Goal: Task Accomplishment & Management: Use online tool/utility

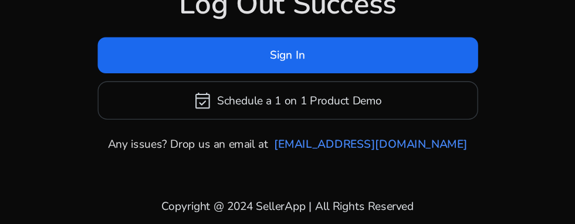
click at [373, 111] on span at bounding box center [287, 97] width 279 height 28
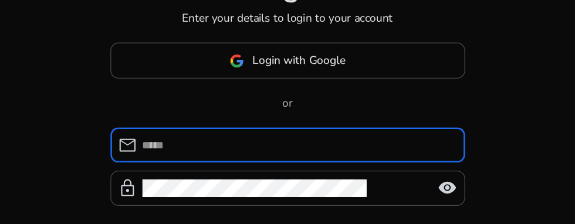
scroll to position [65, 0]
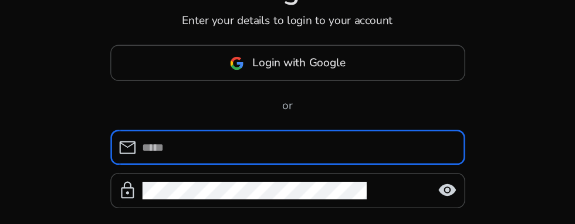
click at [350, 103] on input at bounding box center [294, 107] width 227 height 13
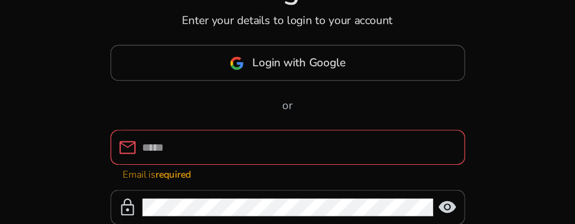
type input "**********"
click button "Login" at bounding box center [288, 214] width 260 height 26
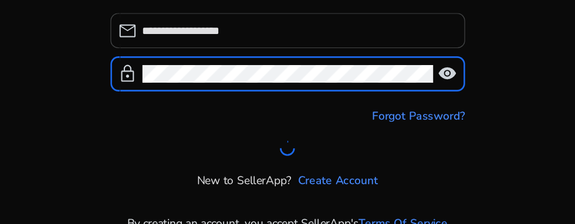
scroll to position [90, 0]
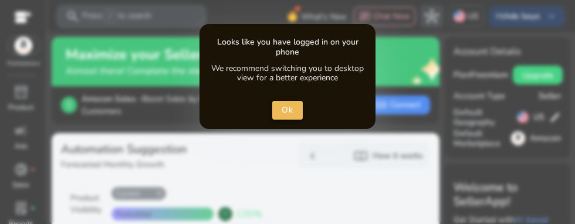
click at [302, 119] on span "close dialog" at bounding box center [287, 110] width 31 height 28
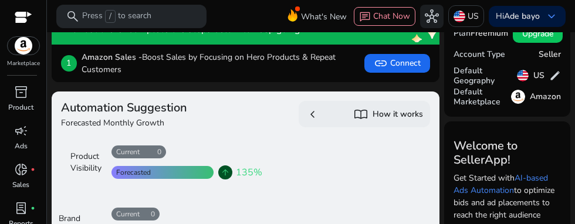
scroll to position [39, 0]
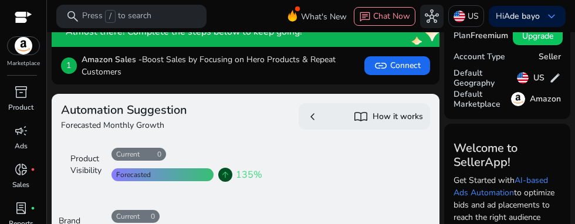
click at [320, 18] on span "What's New" at bounding box center [324, 16] width 46 height 21
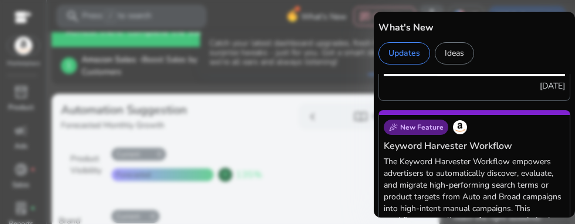
scroll to position [2153, 0]
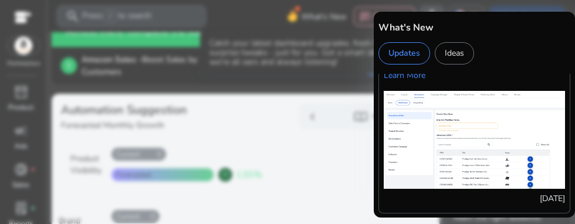
click at [458, 52] on div "Ideas" at bounding box center [454, 53] width 39 height 22
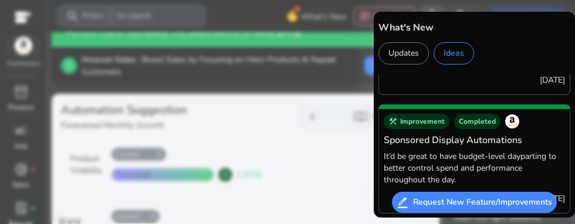
scroll to position [0, 0]
click at [109, 109] on div at bounding box center [287, 112] width 575 height 224
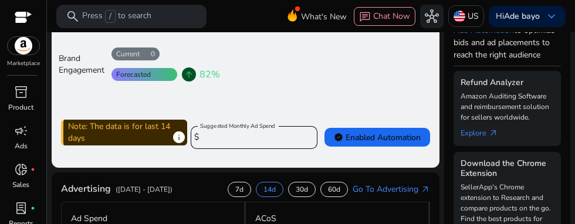
scroll to position [202, 0]
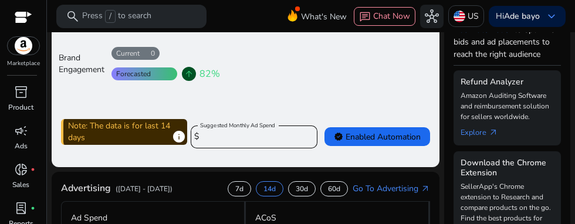
click at [294, 139] on input "****" at bounding box center [255, 137] width 106 height 13
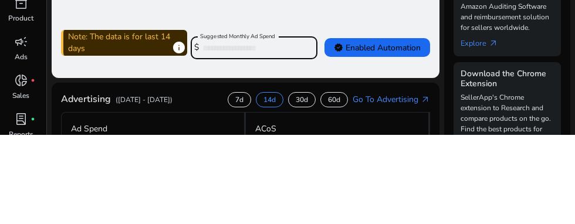
type input "*"
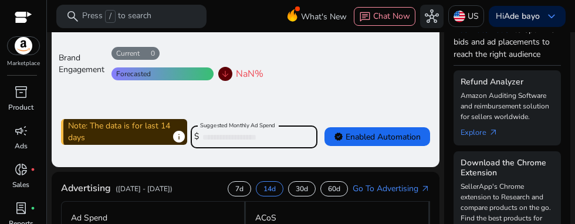
click at [215, 136] on input "*" at bounding box center [255, 137] width 106 height 13
click at [222, 141] on input "*" at bounding box center [255, 137] width 106 height 13
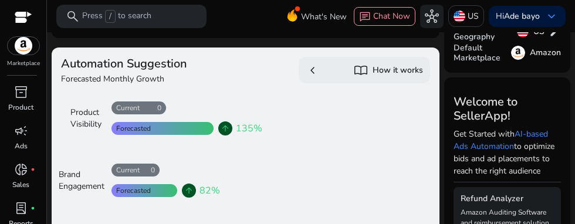
scroll to position [86, 0]
type input "***"
click at [411, 73] on h5 "How it works" at bounding box center [397, 71] width 50 height 10
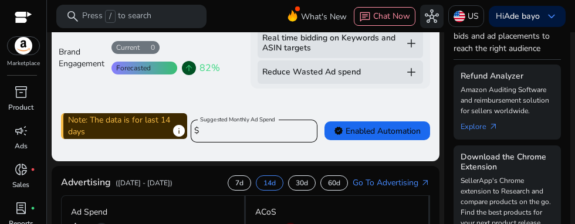
scroll to position [213, 0]
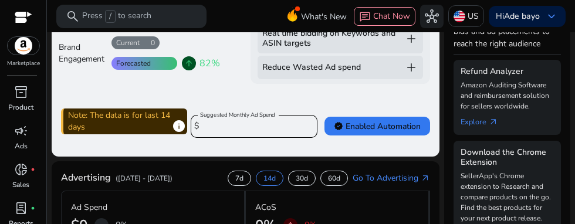
click at [412, 134] on span at bounding box center [377, 126] width 106 height 28
click at [415, 126] on span "verified Enabled Automation" at bounding box center [377, 126] width 87 height 12
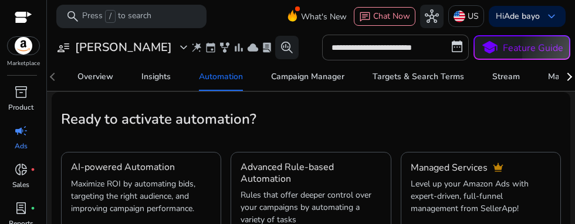
scroll to position [184, 0]
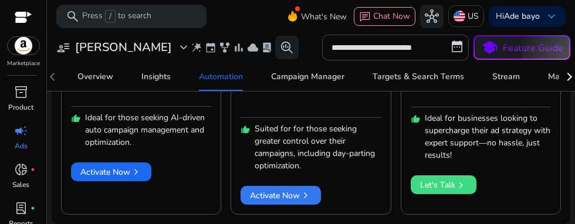
click at [317, 200] on span at bounding box center [280, 195] width 80 height 28
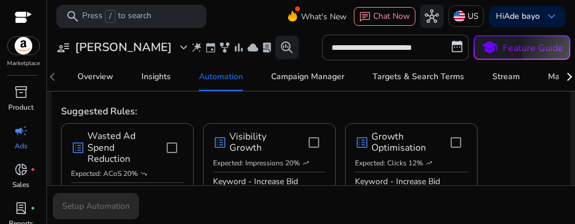
scroll to position [104, 0]
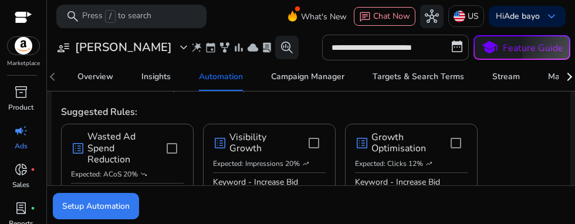
click at [76, 203] on span "Setup Automation" at bounding box center [95, 206] width 67 height 12
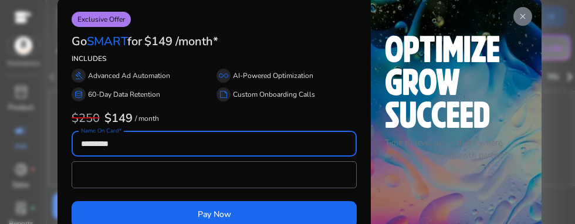
click at [521, 24] on app-icon "close" at bounding box center [522, 16] width 19 height 19
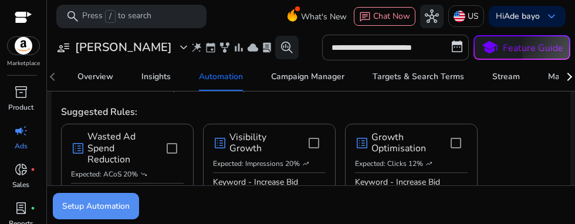
click at [177, 48] on span "expand_more" at bounding box center [184, 47] width 14 height 14
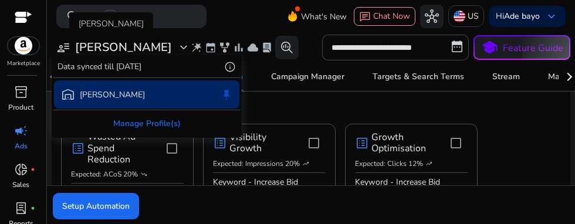
click at [12, 211] on div at bounding box center [287, 112] width 575 height 224
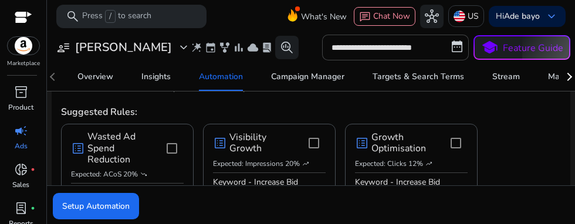
click at [19, 209] on span "lab_profile" at bounding box center [21, 208] width 14 height 14
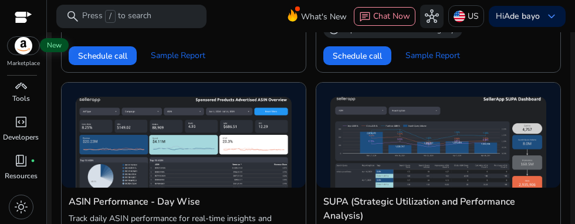
scroll to position [531, 0]
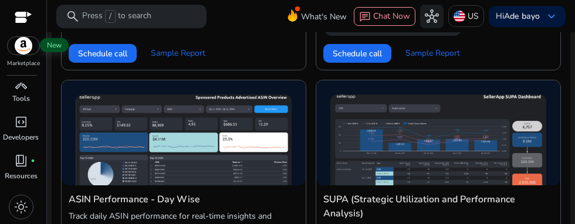
click at [9, 170] on link "book_4 fiber_manual_record Resources" at bounding box center [21, 170] width 42 height 39
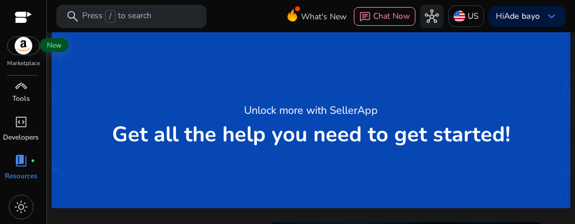
click at [6, 93] on link "handyman Tools" at bounding box center [21, 93] width 42 height 39
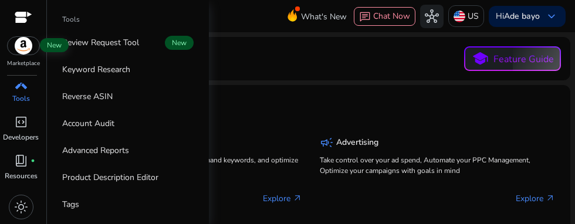
click at [72, 87] on link "Reverse ASIN" at bounding box center [128, 96] width 150 height 26
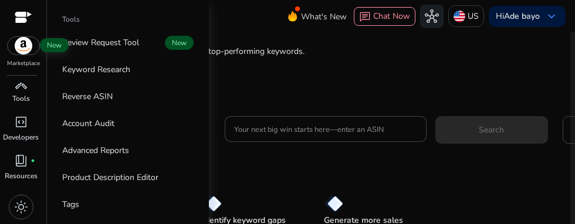
scroll to position [87, 0]
click at [387, 134] on input "Your next big win starts here—enter an ASIN" at bounding box center [325, 128] width 183 height 13
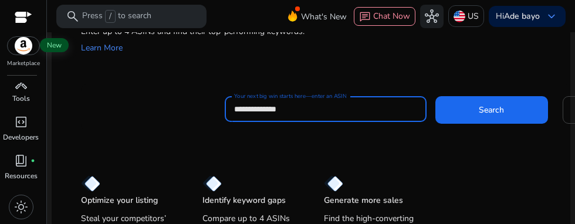
scroll to position [104, 0]
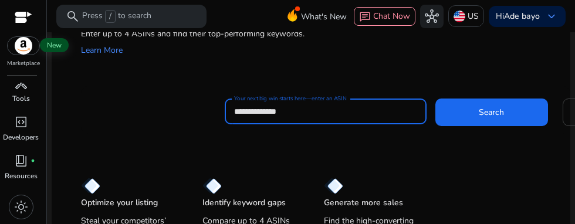
type input "**********"
click at [467, 19] on p "US" at bounding box center [472, 16] width 11 height 21
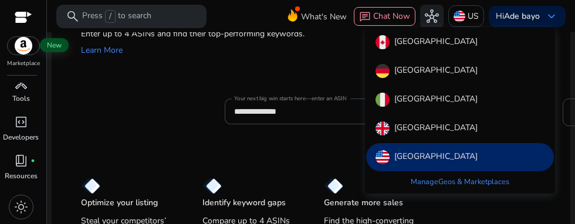
click at [437, 94] on div "[GEOGRAPHIC_DATA]" at bounding box center [460, 100] width 188 height 28
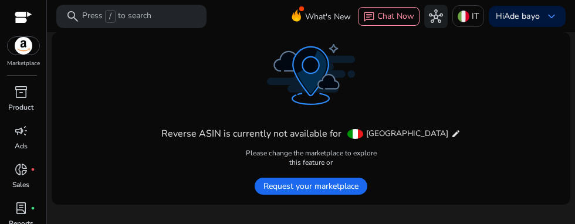
click at [353, 188] on span "Request your marketplace" at bounding box center [311, 186] width 113 height 17
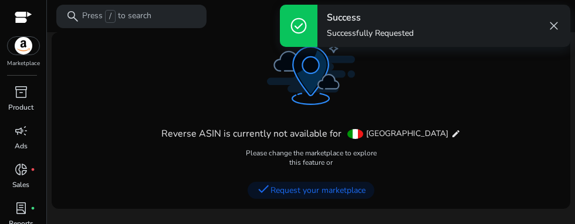
click at [451, 136] on mat-icon "edit" at bounding box center [455, 133] width 9 height 9
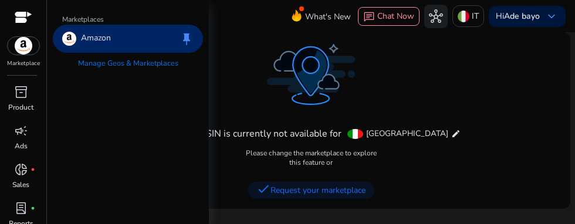
click at [96, 66] on link "Manage Geos & Marketplaces" at bounding box center [128, 63] width 119 height 21
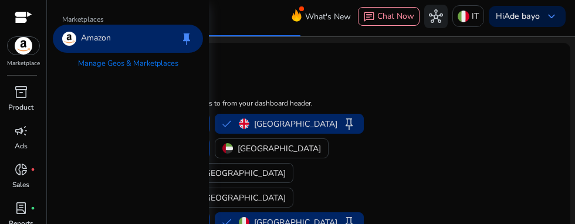
scroll to position [25, 0]
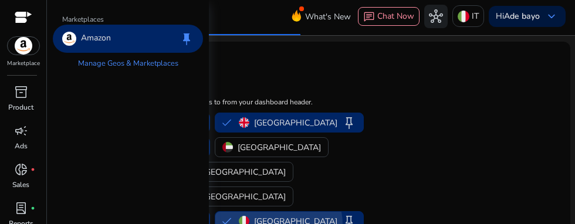
click at [345, 214] on span "keep" at bounding box center [349, 221] width 14 height 14
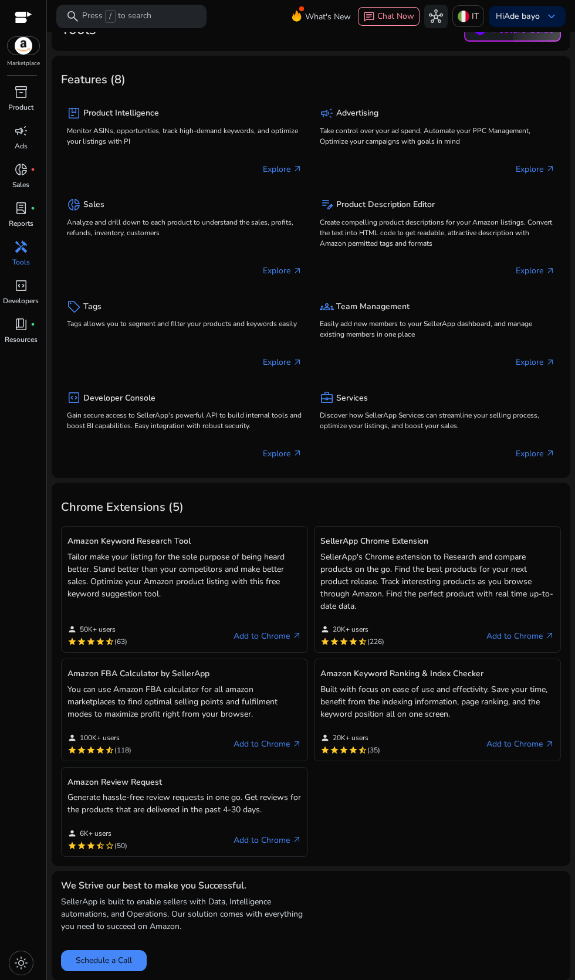
scroll to position [4, 0]
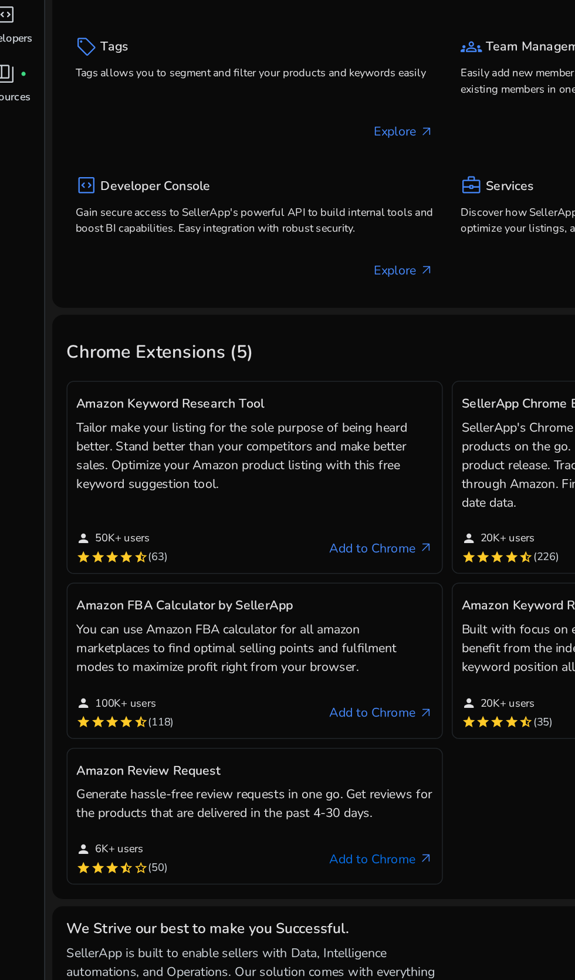
click at [279, 223] on link "Add to Chrome arrow_outward" at bounding box center [267, 840] width 68 height 14
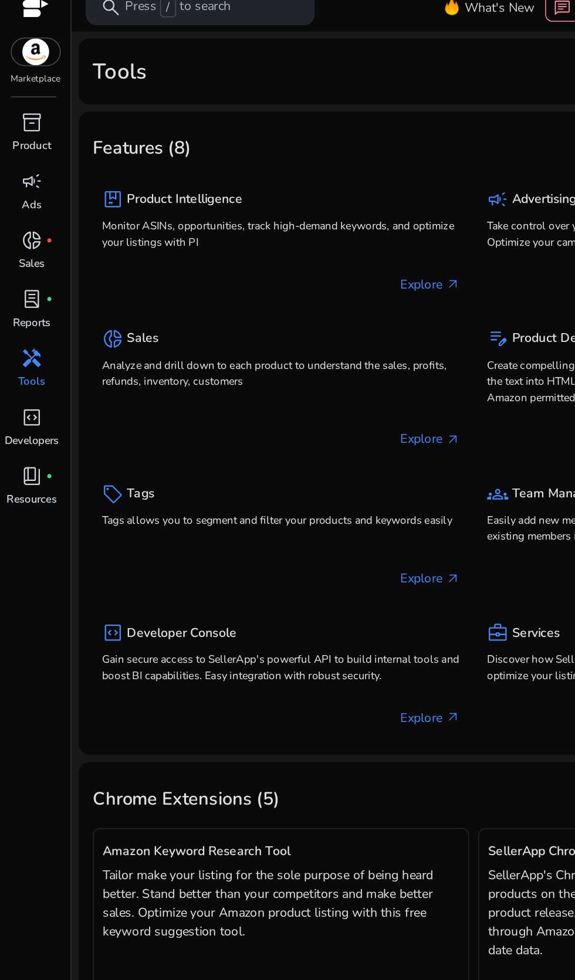
scroll to position [0, 0]
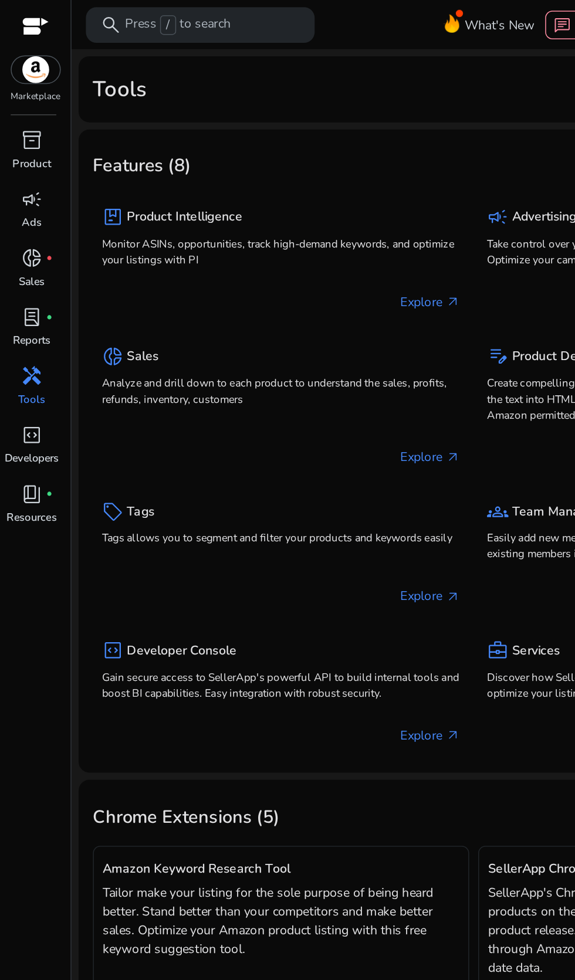
click at [21, 223] on p "Reports" at bounding box center [21, 223] width 25 height 11
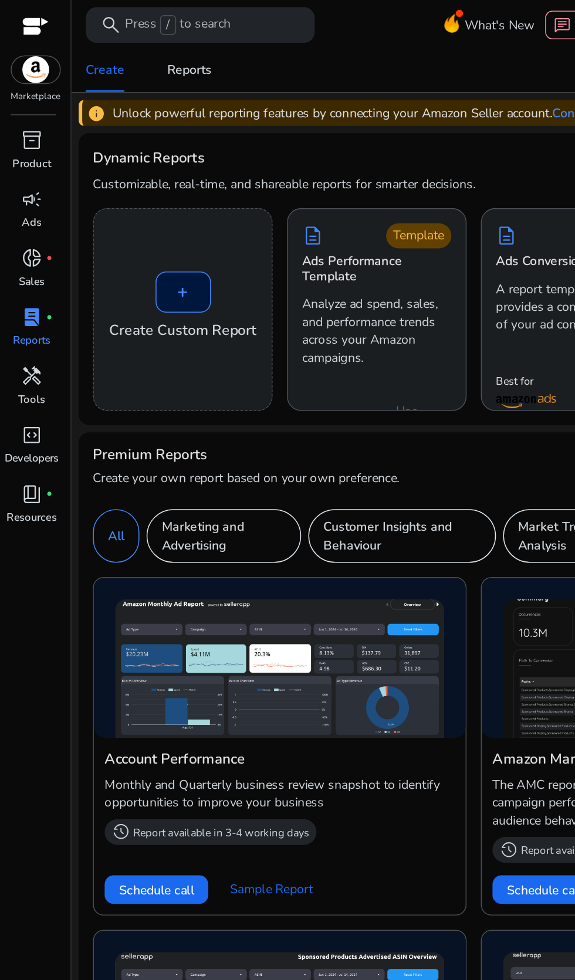
click at [29, 223] on link "handyman Tools" at bounding box center [21, 257] width 42 height 39
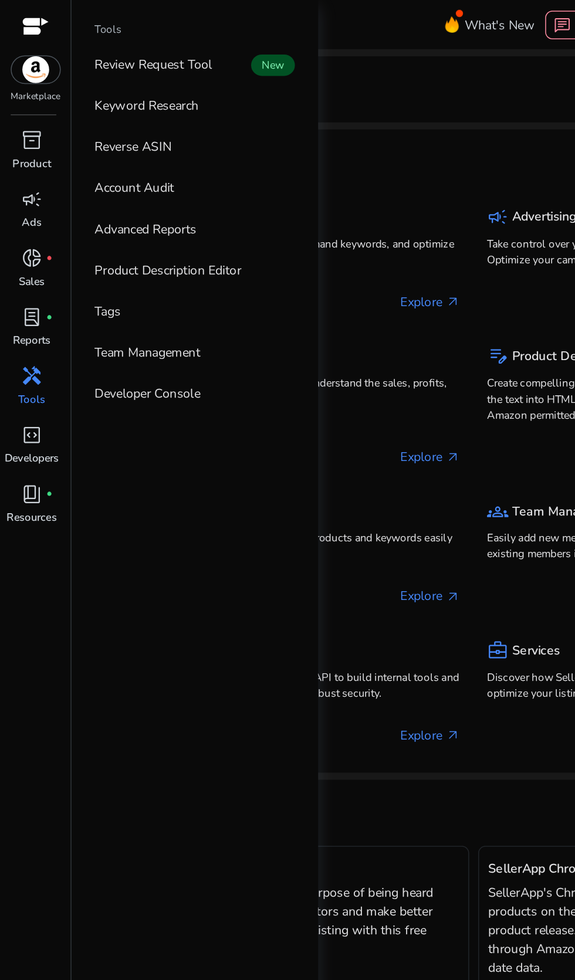
click at [79, 104] on link "Reverse ASIN" at bounding box center [128, 96] width 150 height 26
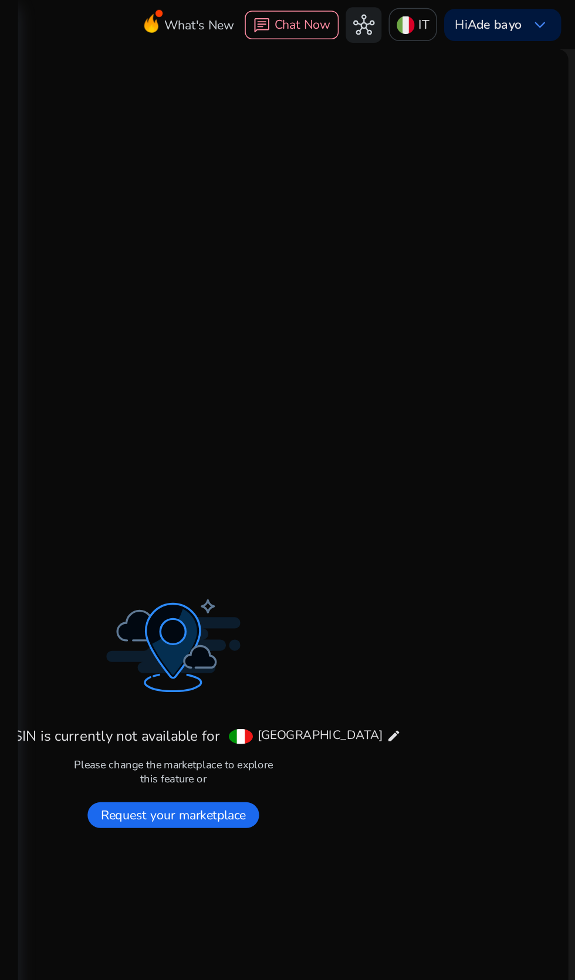
click at [472, 17] on p "IT" at bounding box center [475, 16] width 7 height 21
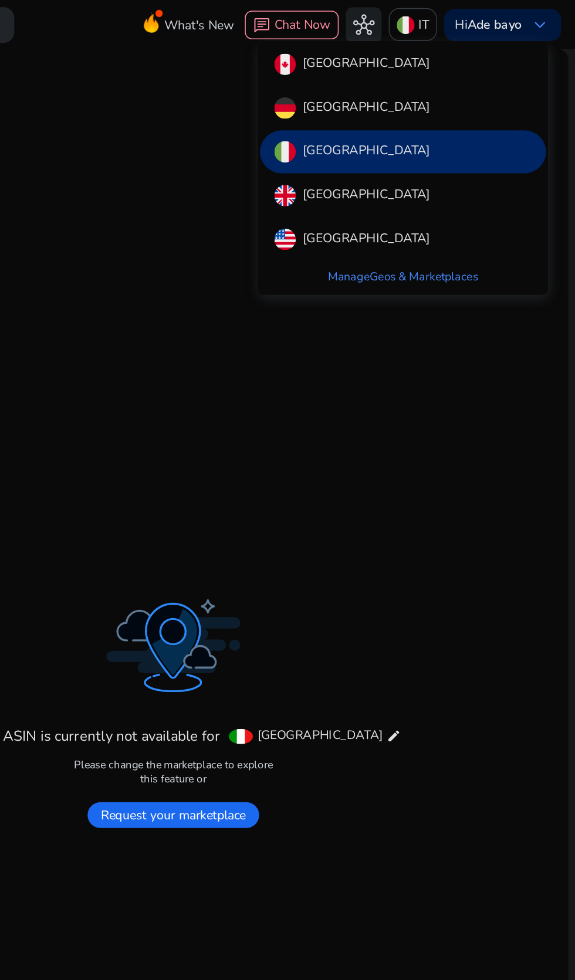
click at [496, 125] on div "[GEOGRAPHIC_DATA]" at bounding box center [462, 128] width 188 height 28
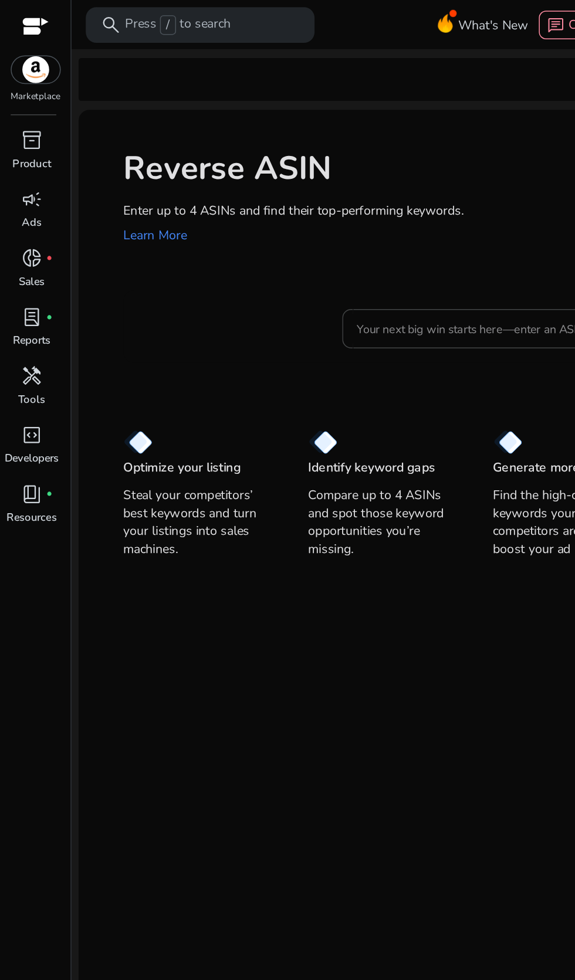
click at [301, 170] on div "Reverse ASIN Enter up to 4 ASINs and find their top-performing keywords. Learn …" at bounding box center [311, 128] width 519 height 113
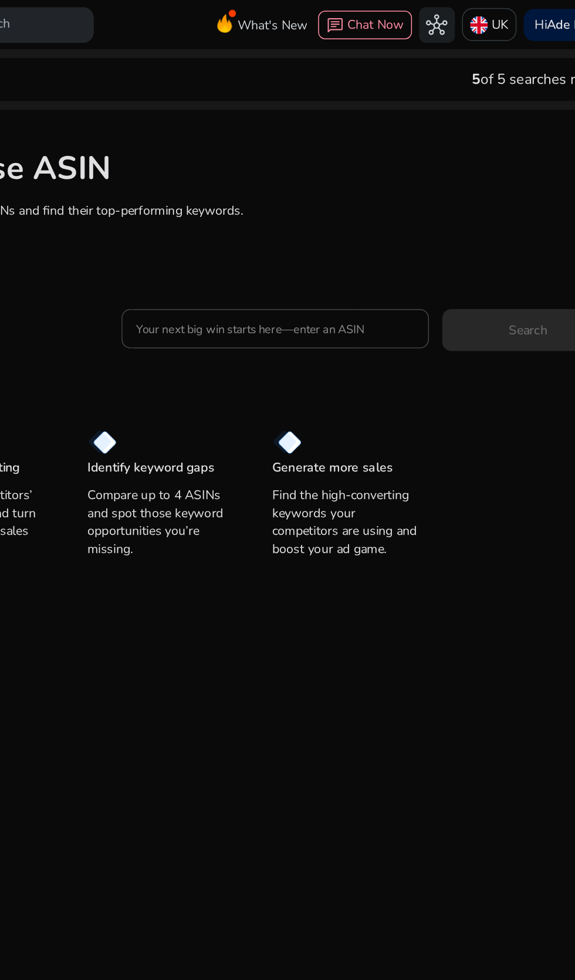
click at [472, 12] on p "UK" at bounding box center [472, 16] width 11 height 21
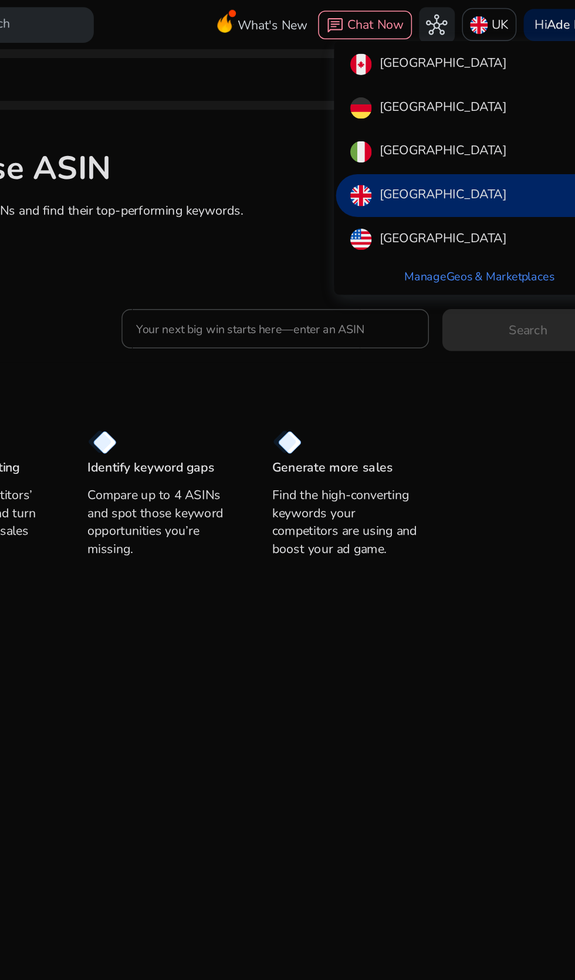
click at [462, 152] on div "[GEOGRAPHIC_DATA]" at bounding box center [459, 157] width 188 height 28
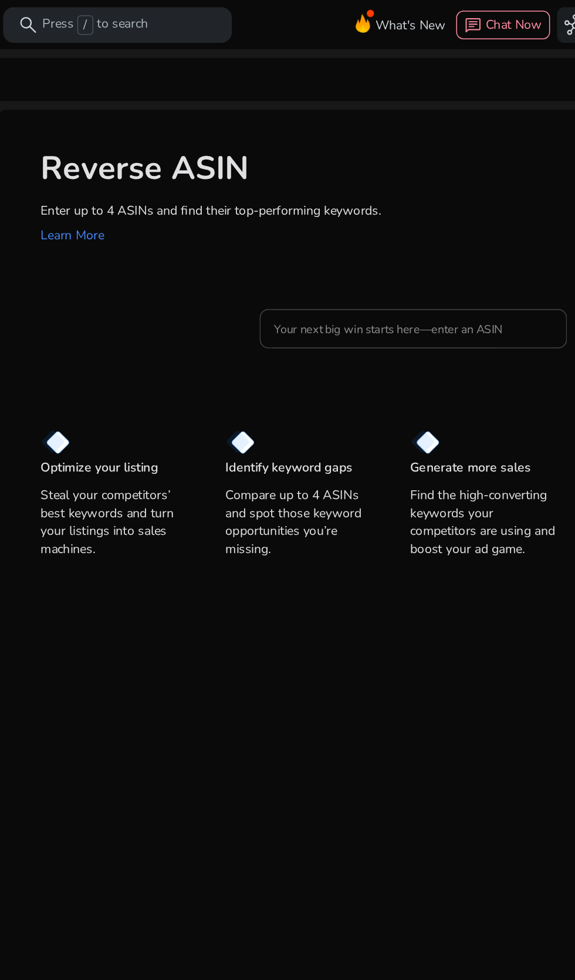
click at [320, 165] on div "Reverse ASIN Enter up to 4 ASINs and find their top-performing keywords. Learn …" at bounding box center [311, 128] width 519 height 113
click at [358, 213] on input "Your next big win starts here—enter an ASIN" at bounding box center [325, 215] width 183 height 13
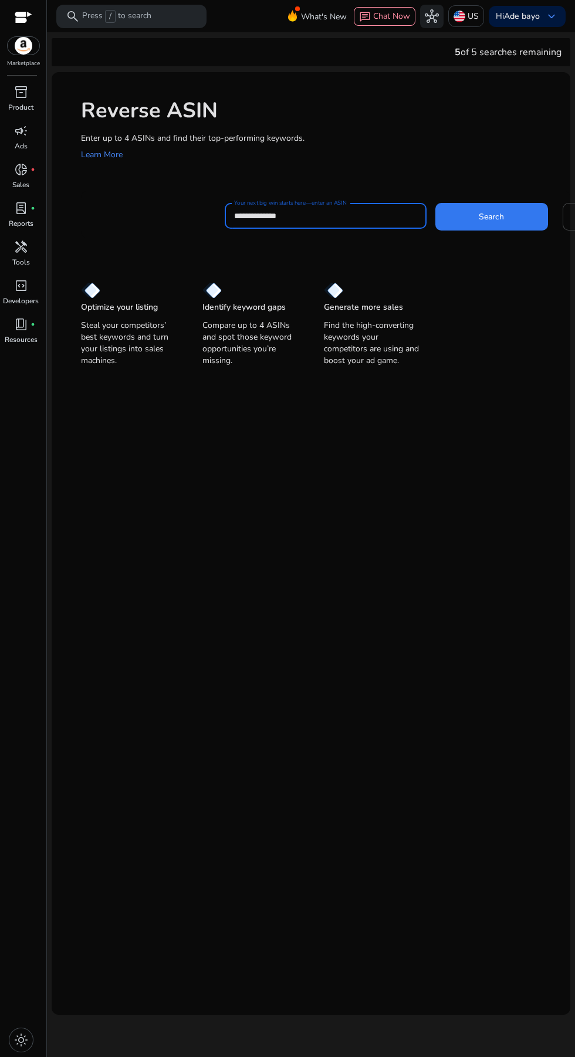
type input "**********"
click at [516, 223] on span at bounding box center [491, 216] width 113 height 28
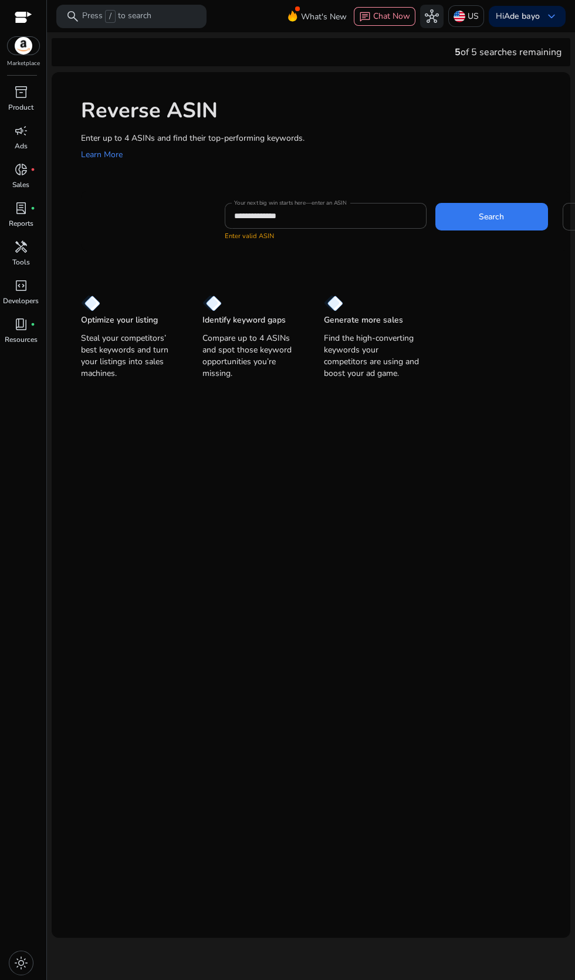
click at [499, 223] on span at bounding box center [491, 216] width 113 height 28
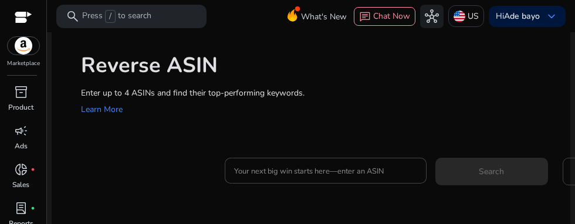
scroll to position [56, 0]
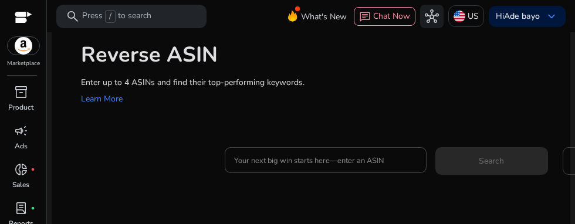
click at [376, 162] on input "Your next big win starts here—enter an ASIN" at bounding box center [325, 160] width 183 height 13
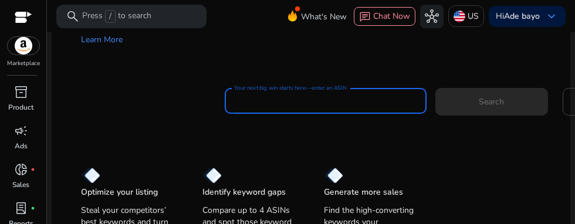
scroll to position [117, 0]
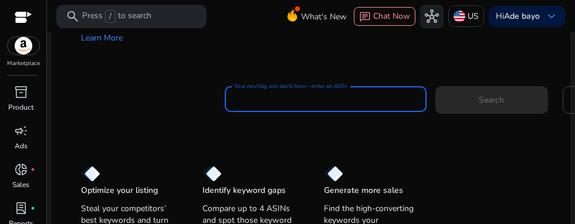
click at [377, 101] on input "Your next big win starts here—enter an ASIN" at bounding box center [325, 99] width 183 height 13
click at [385, 98] on input "Your next big win starts here—enter an ASIN" at bounding box center [325, 99] width 183 height 13
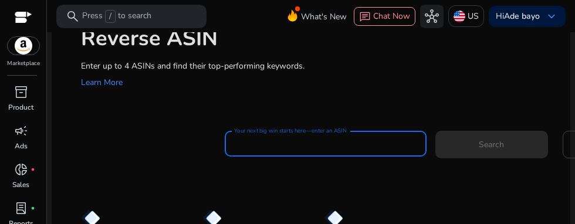
scroll to position [83, 0]
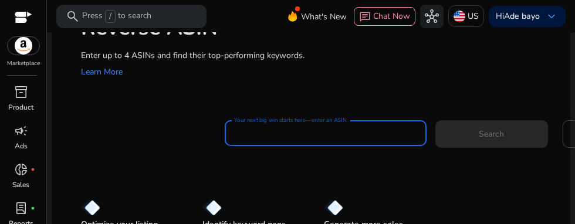
click at [372, 129] on input "Your next big win starts here—enter an ASIN" at bounding box center [325, 133] width 183 height 13
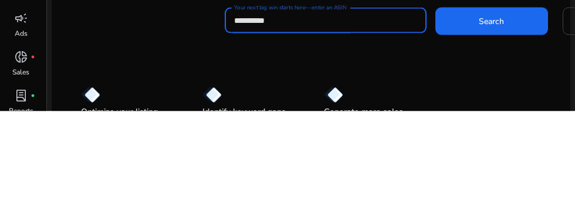
type input "**********"
click at [510, 123] on span at bounding box center [491, 134] width 113 height 28
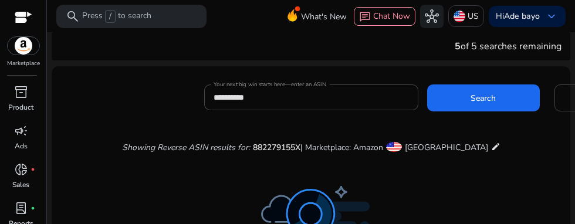
scroll to position [0, 0]
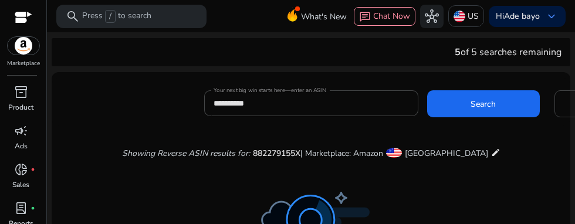
click at [472, 6] on p "US" at bounding box center [472, 16] width 11 height 21
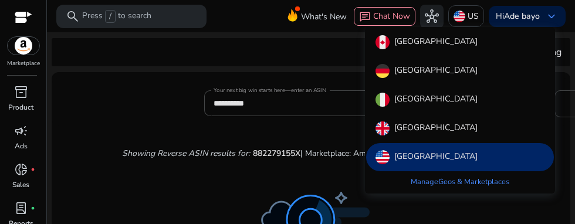
click at [461, 86] on div "[GEOGRAPHIC_DATA]" at bounding box center [460, 100] width 188 height 28
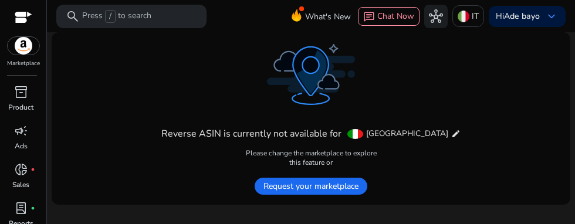
click at [473, 18] on p "IT" at bounding box center [475, 16] width 7 height 21
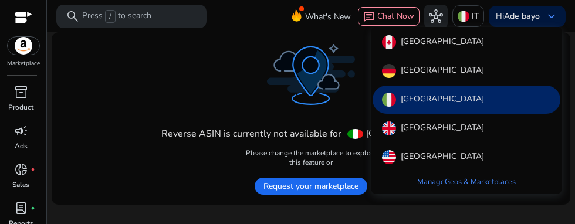
click at [469, 121] on div "[GEOGRAPHIC_DATA]" at bounding box center [466, 128] width 188 height 28
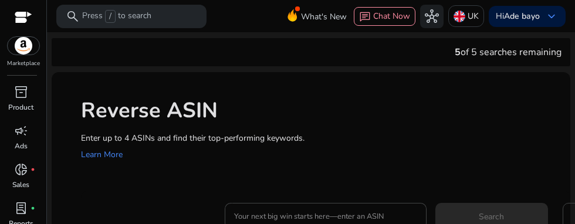
click at [379, 170] on div "Reverse ASIN Enter up to 4 ASINs and find their top-performing keywords. Learn …" at bounding box center [311, 128] width 519 height 113
click at [377, 209] on input "Your next big win starts here—enter an ASIN" at bounding box center [325, 215] width 183 height 13
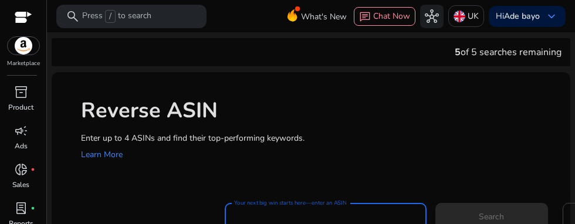
scroll to position [45, 0]
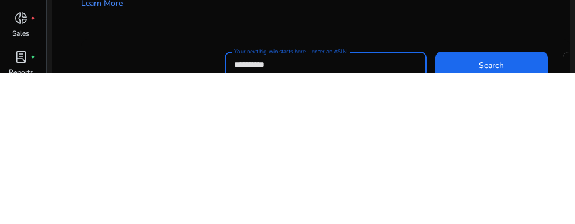
type input "**********"
click at [435, 203] on button "Search" at bounding box center [491, 216] width 113 height 27
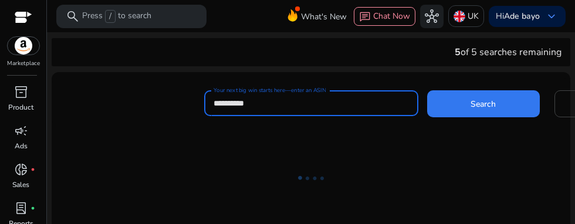
click at [486, 90] on span at bounding box center [483, 104] width 113 height 28
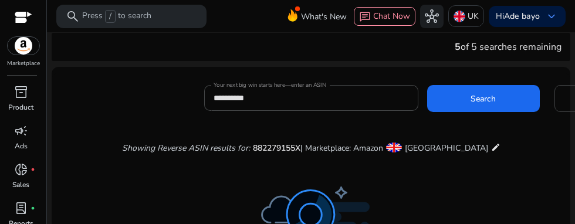
scroll to position [0, 0]
